Goal: Find specific page/section: Find specific page/section

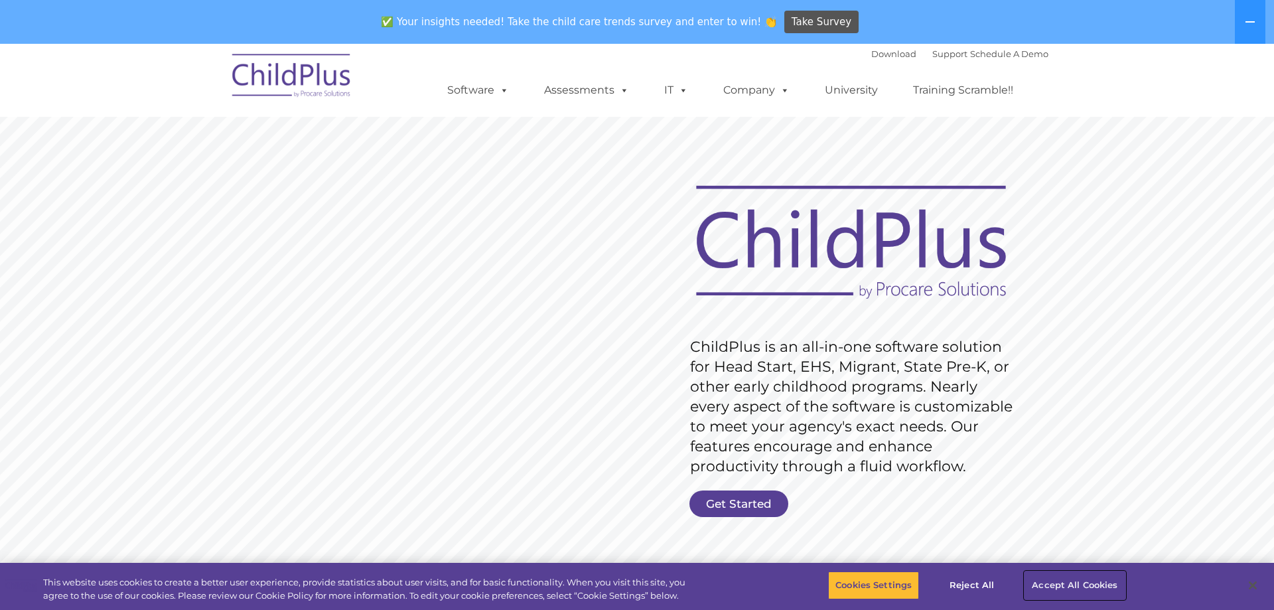
click at [1072, 581] on button "Accept All Cookies" at bounding box center [1074, 585] width 100 height 28
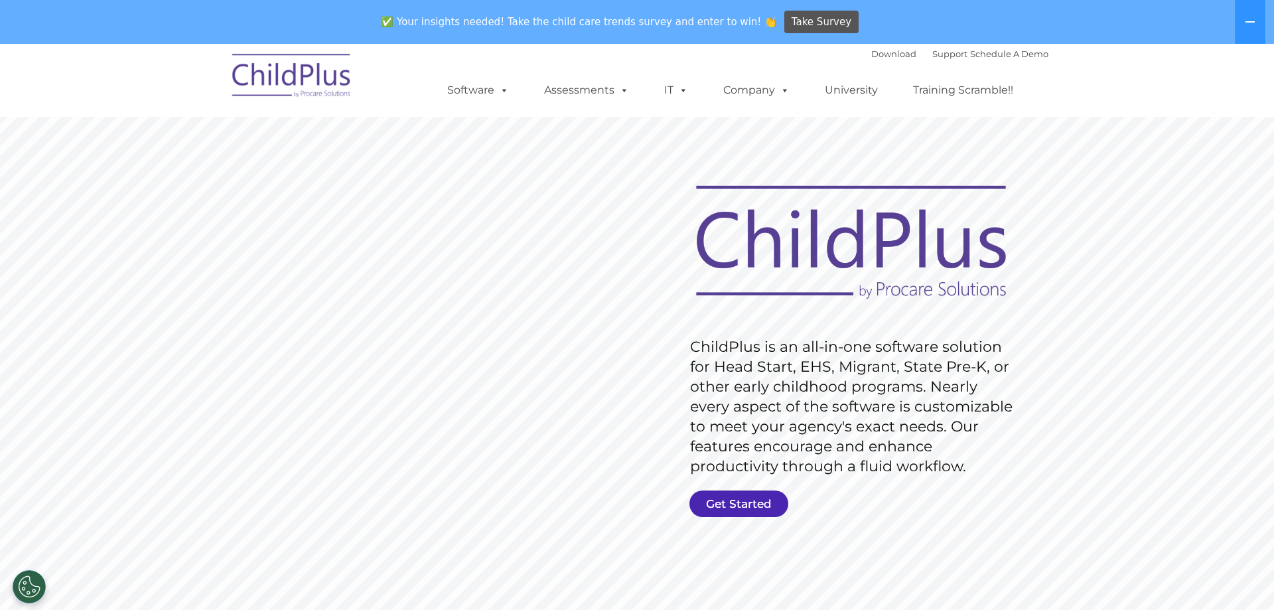
click at [742, 502] on link "Get Started" at bounding box center [738, 503] width 99 height 27
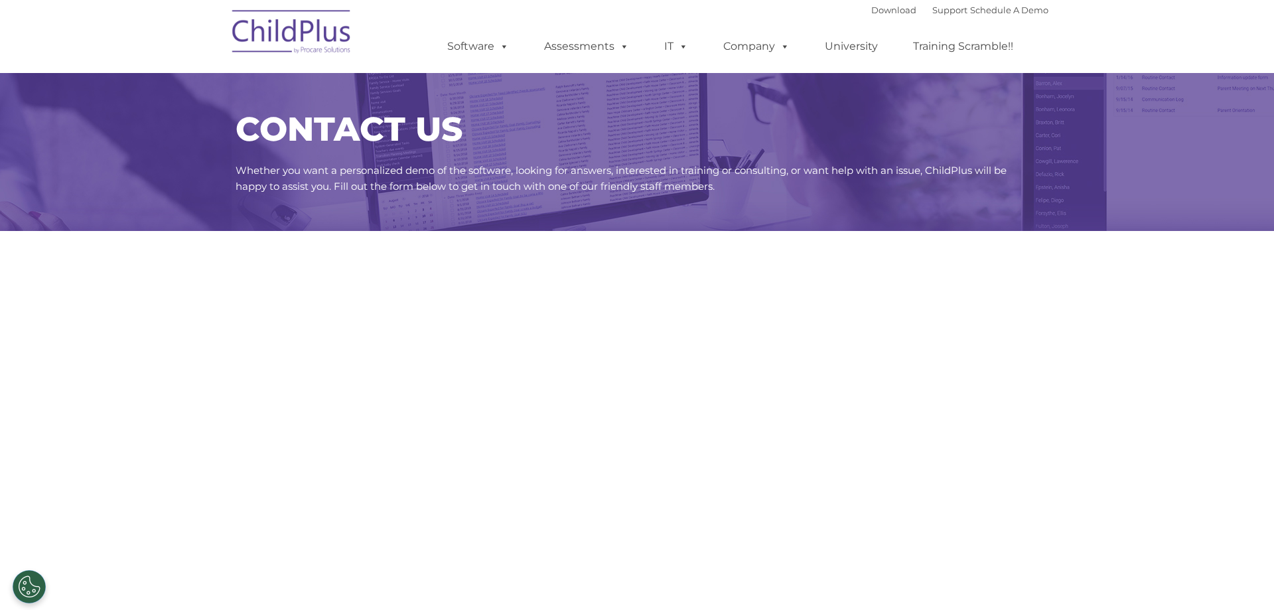
select select "MEDIUM"
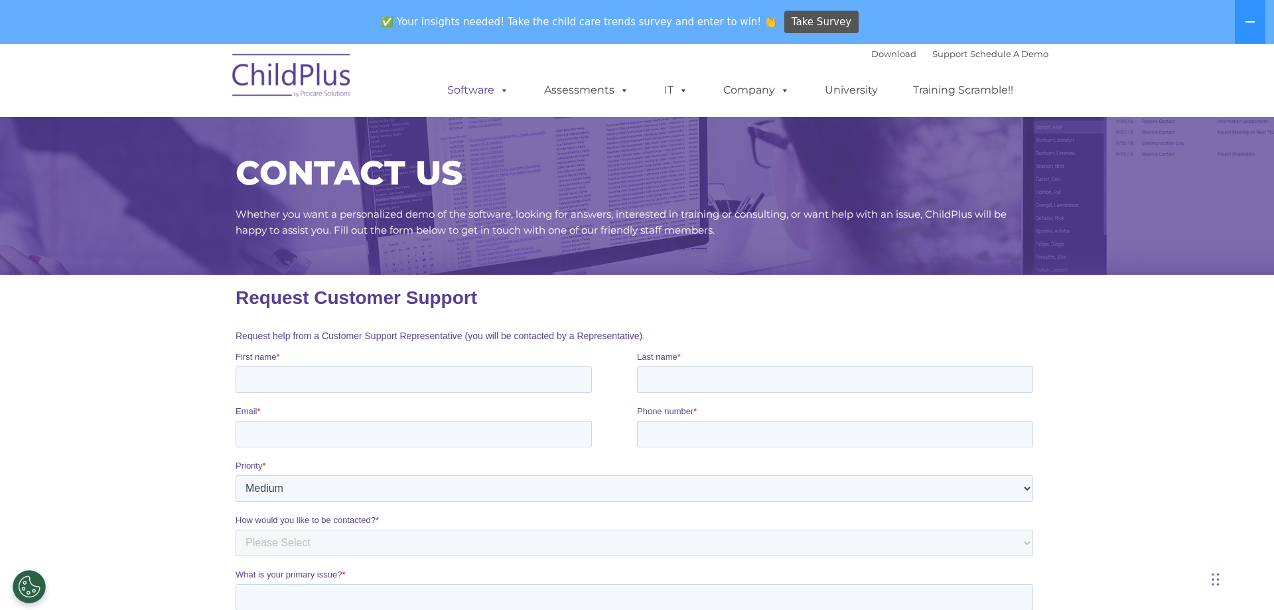
click at [494, 93] on link "Software" at bounding box center [478, 90] width 88 height 27
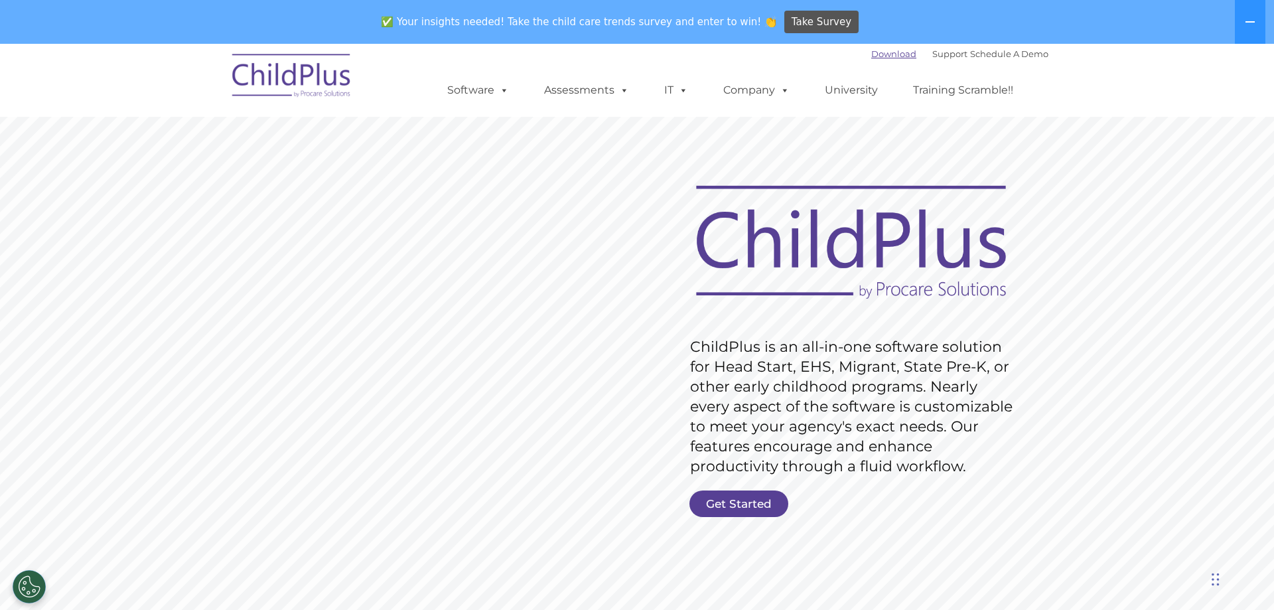
click at [871, 52] on link "Download" at bounding box center [893, 53] width 45 height 11
